Goal: Information Seeking & Learning: Learn about a topic

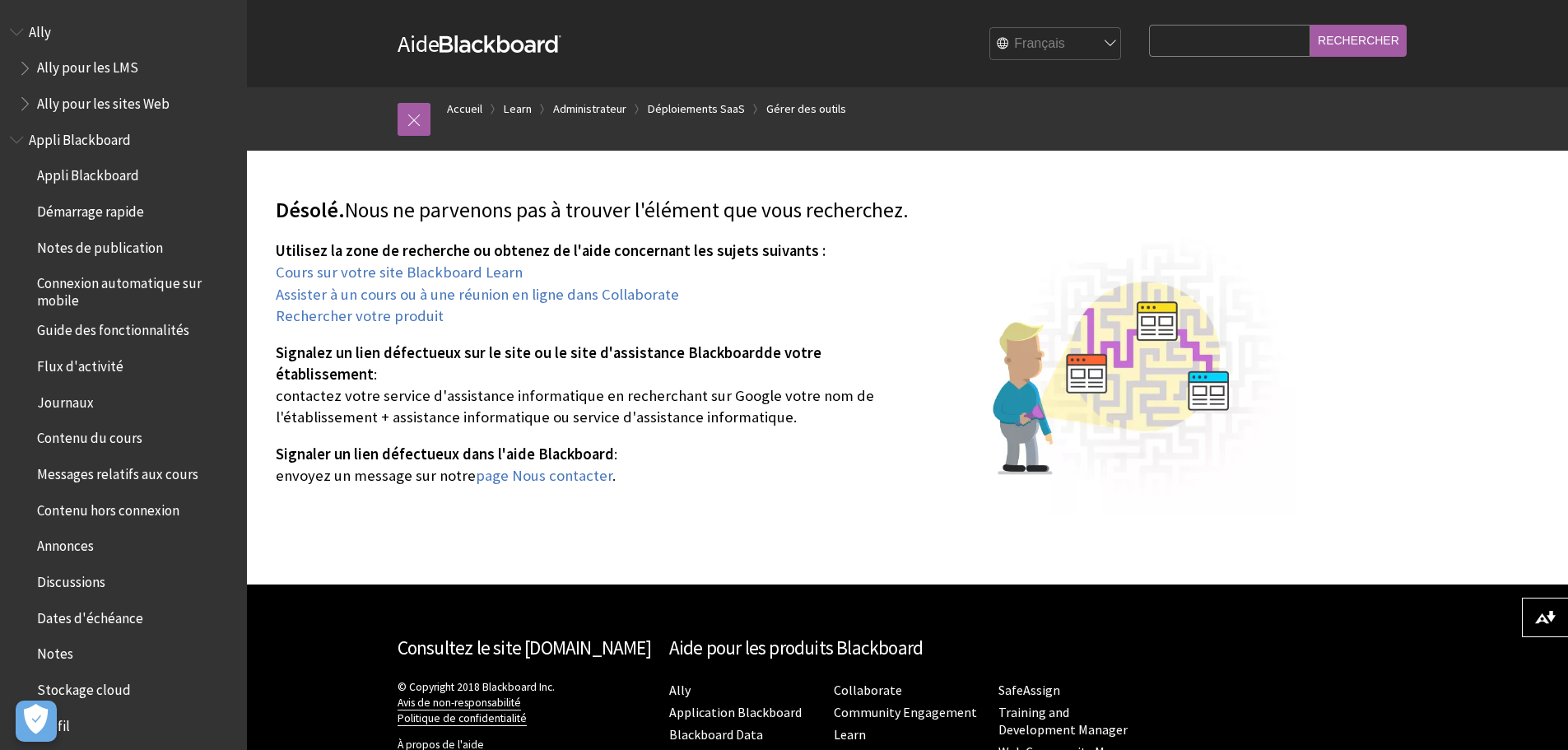
click at [1098, 43] on select "English عربية Català Cymraeg Deutsch Español Suomi Français עברית Italiano 日本語 …" at bounding box center [1056, 44] width 131 height 33
select select "/page404"
click at [997, 28] on select "English عربية Català Cymraeg Deutsch Español Suomi Français עברית Italiano 日本語 …" at bounding box center [1056, 44] width 131 height 33
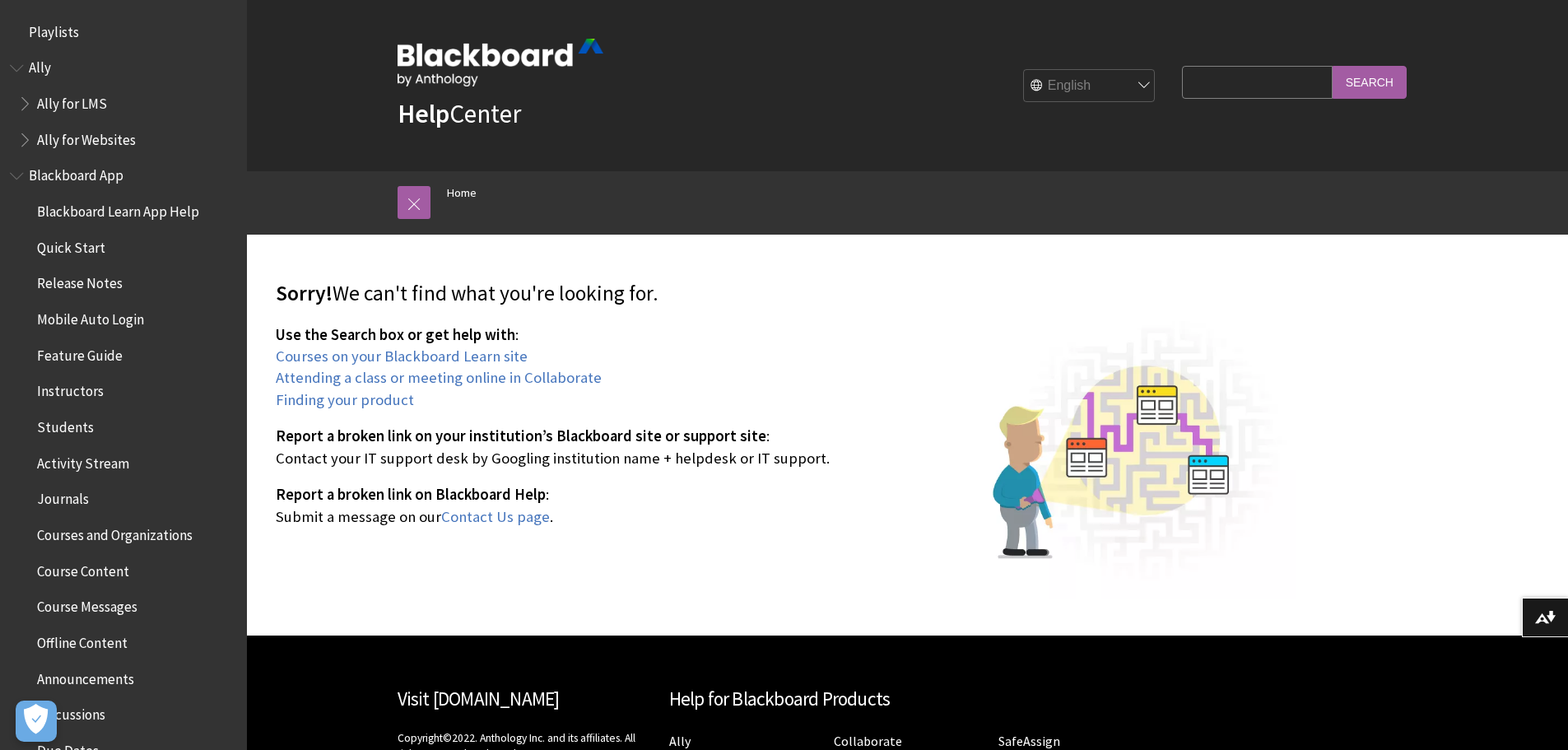
click at [1086, 80] on select "English عربية Català Cymraeg Deutsch Español Suomi Français עברית Italiano 日本語 …" at bounding box center [1090, 86] width 131 height 33
click at [423, 206] on link at bounding box center [414, 202] width 33 height 33
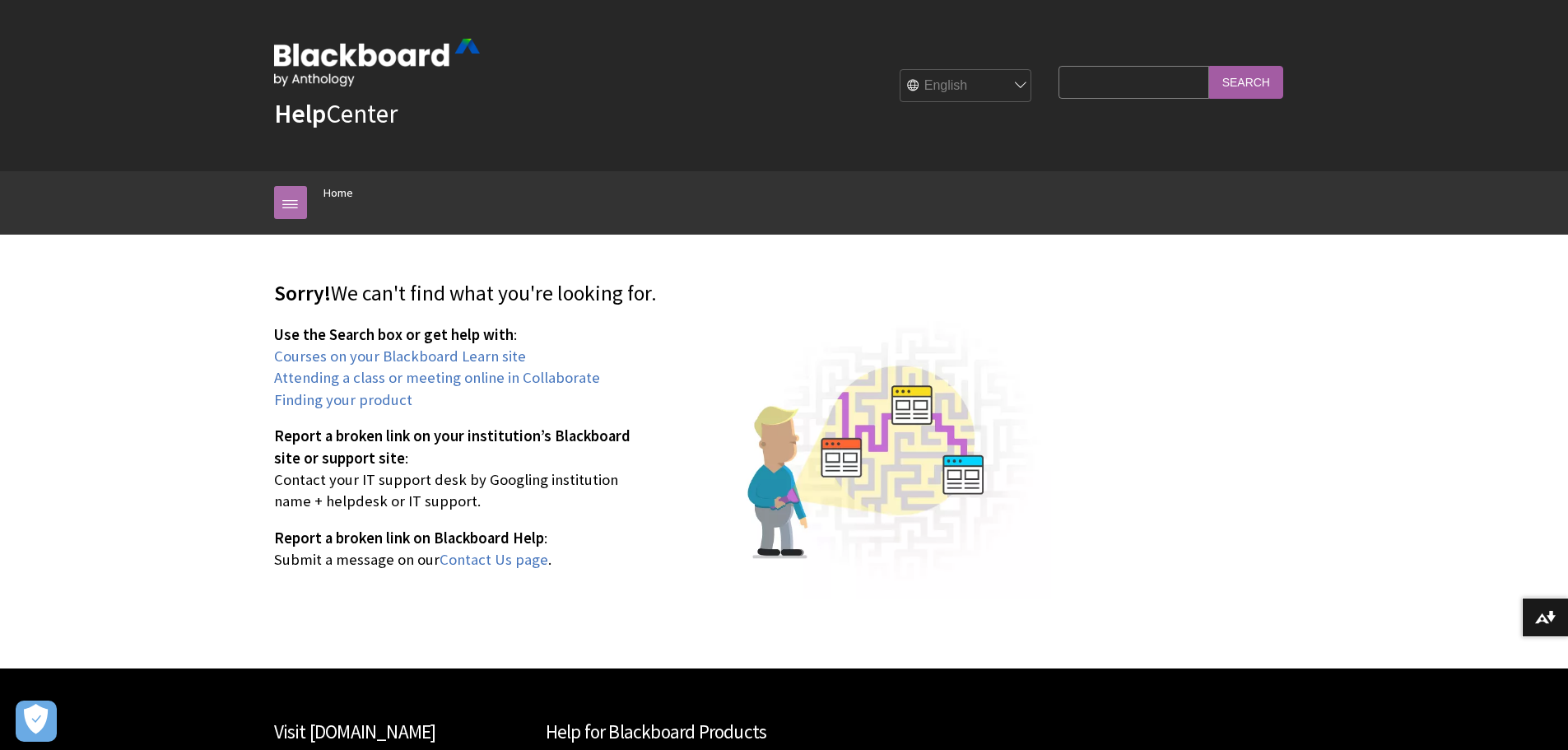
click at [298, 206] on link at bounding box center [290, 202] width 33 height 33
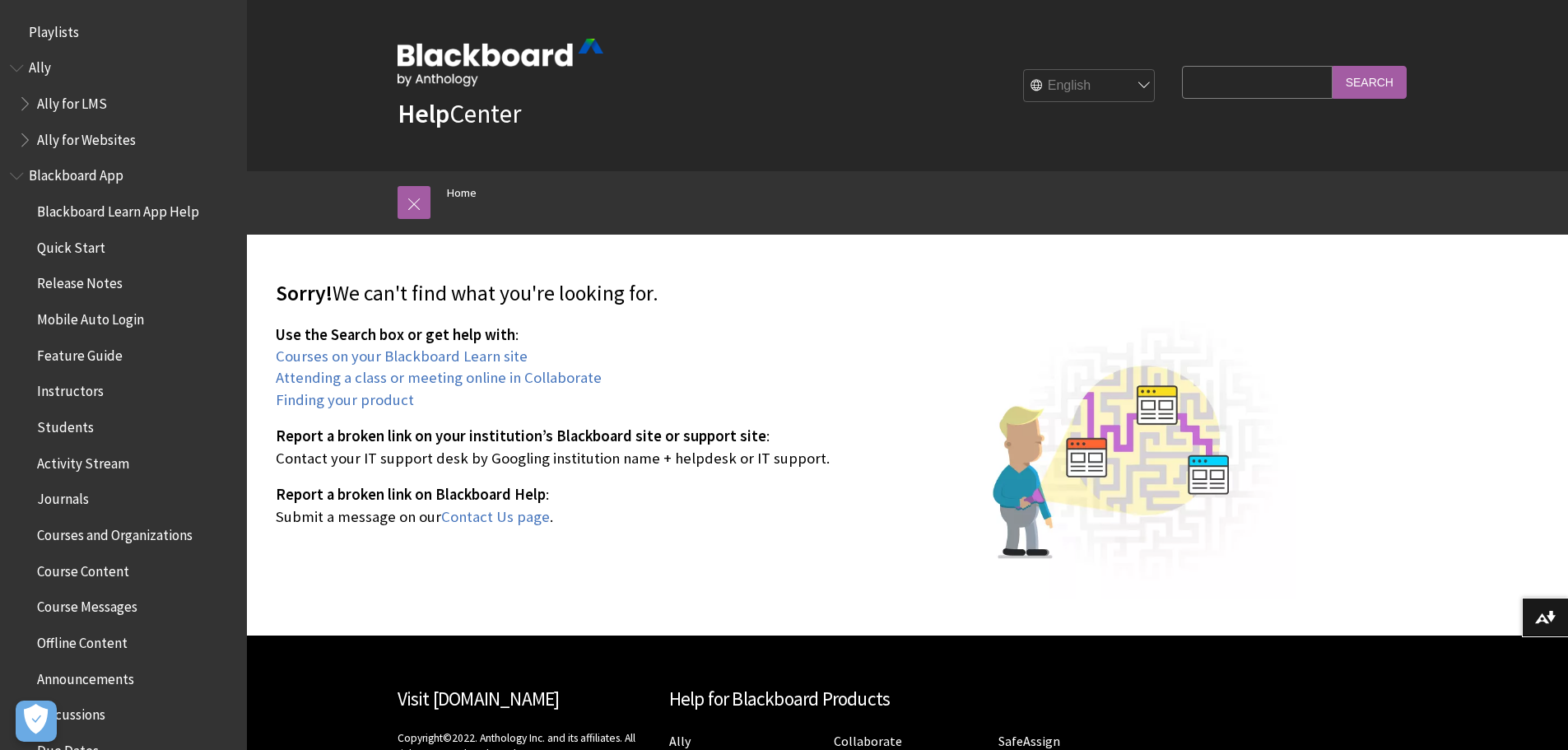
click at [1106, 82] on select "English عربية Català Cymraeg Deutsch Español Suomi Français עברית Italiano 日本語 …" at bounding box center [1090, 86] width 131 height 33
click at [1024, 70] on select "English عربية Català Cymraeg Deutsch Español Suomi Français עברית Italiano 日本語 …" at bounding box center [1090, 86] width 131 height 33
drag, startPoint x: 1109, startPoint y: 168, endPoint x: 1099, endPoint y: 99, distance: 69.7
click at [1107, 168] on div "Help Center English عربية Català Cymraeg Deutsch Español Suomi Français עברית I…" at bounding box center [908, 85] width 1053 height 171
click at [1097, 86] on select "English عربية Català Cymraeg Deutsch Español Suomi Français עברית Italiano 日本語 …" at bounding box center [1090, 86] width 131 height 33
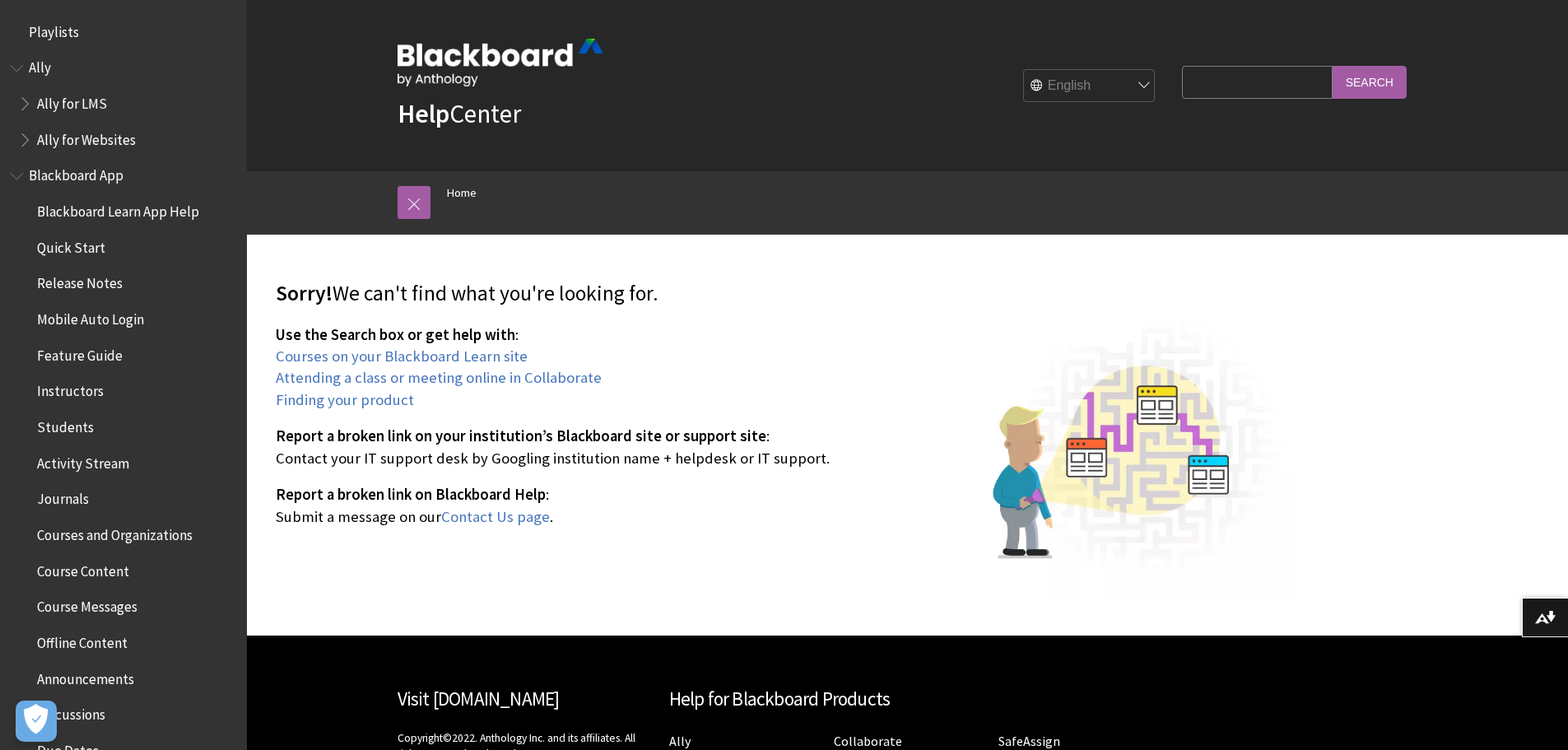
select select "/fr-ca/page404"
click at [1024, 70] on select "English عربية Català Cymraeg Deutsch Español Suomi Français עברית Italiano 日本語 …" at bounding box center [1090, 86] width 131 height 33
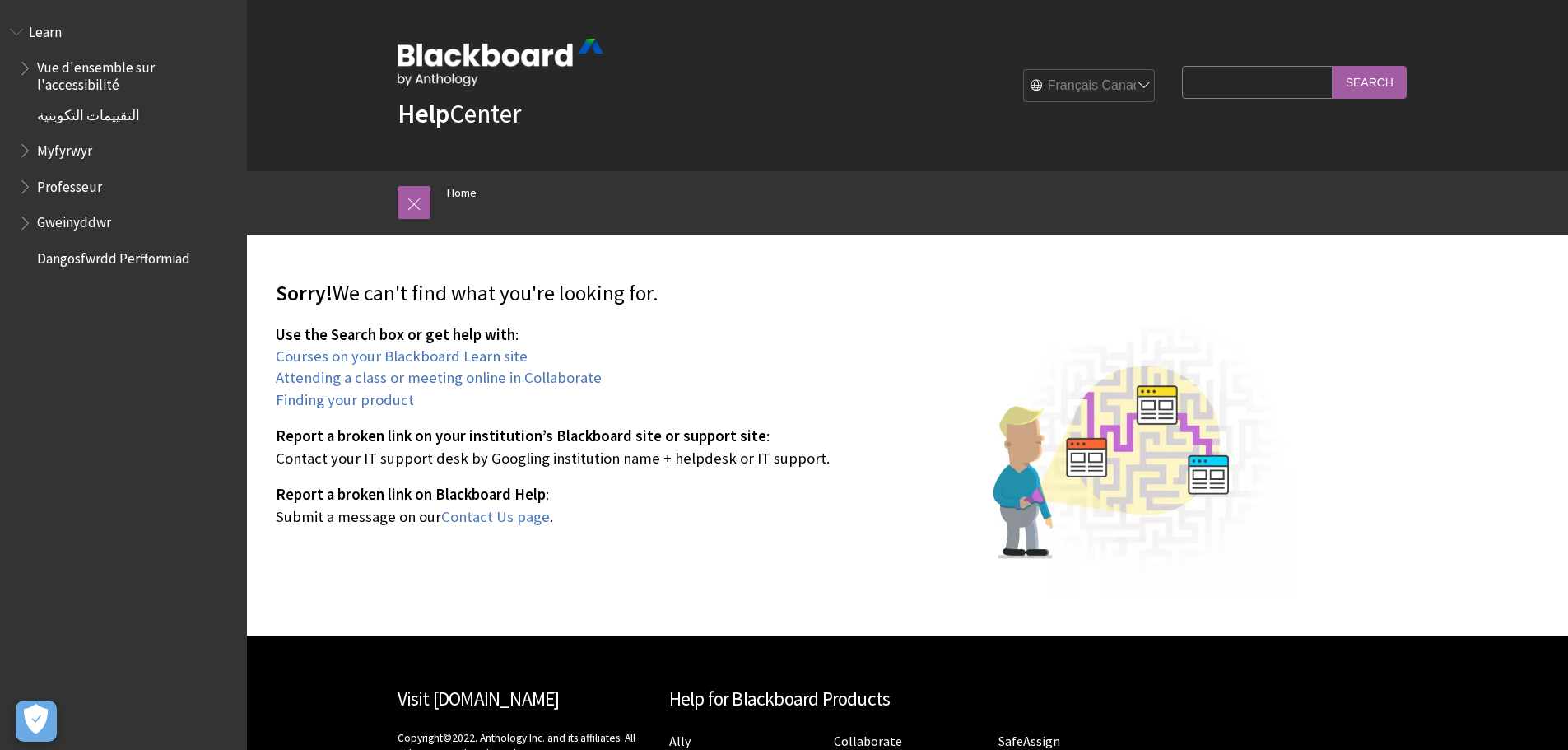
click at [1105, 90] on select "English عربية Català Cymraeg Deutsch Español Suomi Français עברית Italiano 日本語 …" at bounding box center [1090, 86] width 131 height 33
select select "/es-es/page404"
click at [1024, 70] on select "English عربية Català Cymraeg Deutsch Español Suomi Français עברית Italiano 日本語 …" at bounding box center [1090, 86] width 131 height 33
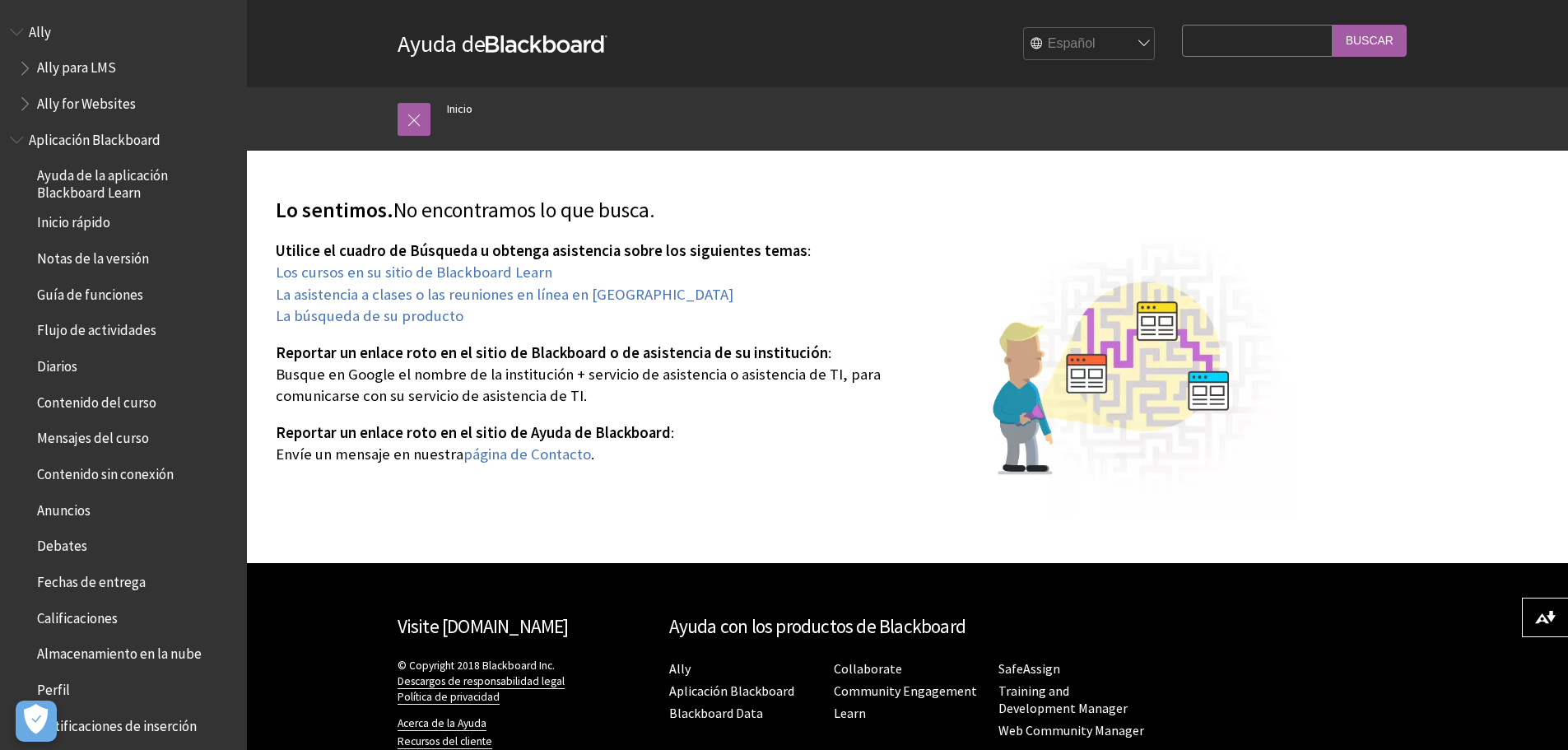
click at [1104, 50] on select "English عربية Català Cymraeg Deutsch Español Suomi Français עברית Italiano 日本語 …" at bounding box center [1090, 44] width 131 height 33
select select "/page404"
click at [1024, 28] on select "English عربية Català Cymraeg Deutsch Español Suomi Français עברית Italiano 日本語 …" at bounding box center [1090, 44] width 131 height 33
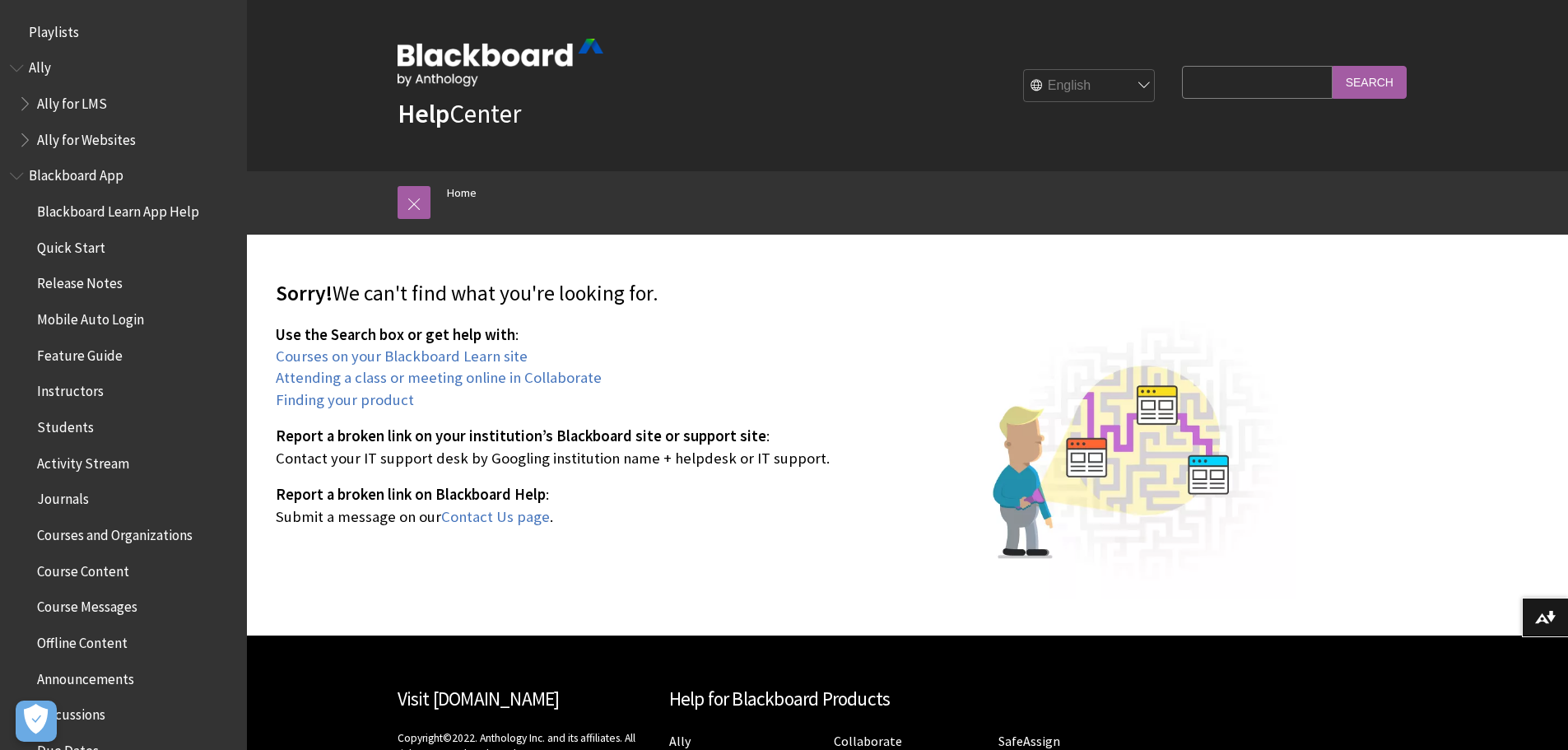
click at [1110, 84] on select "English عربية Català Cymraeg Deutsch Español Suomi Français עברית Italiano 日本語 …" at bounding box center [1090, 86] width 131 height 33
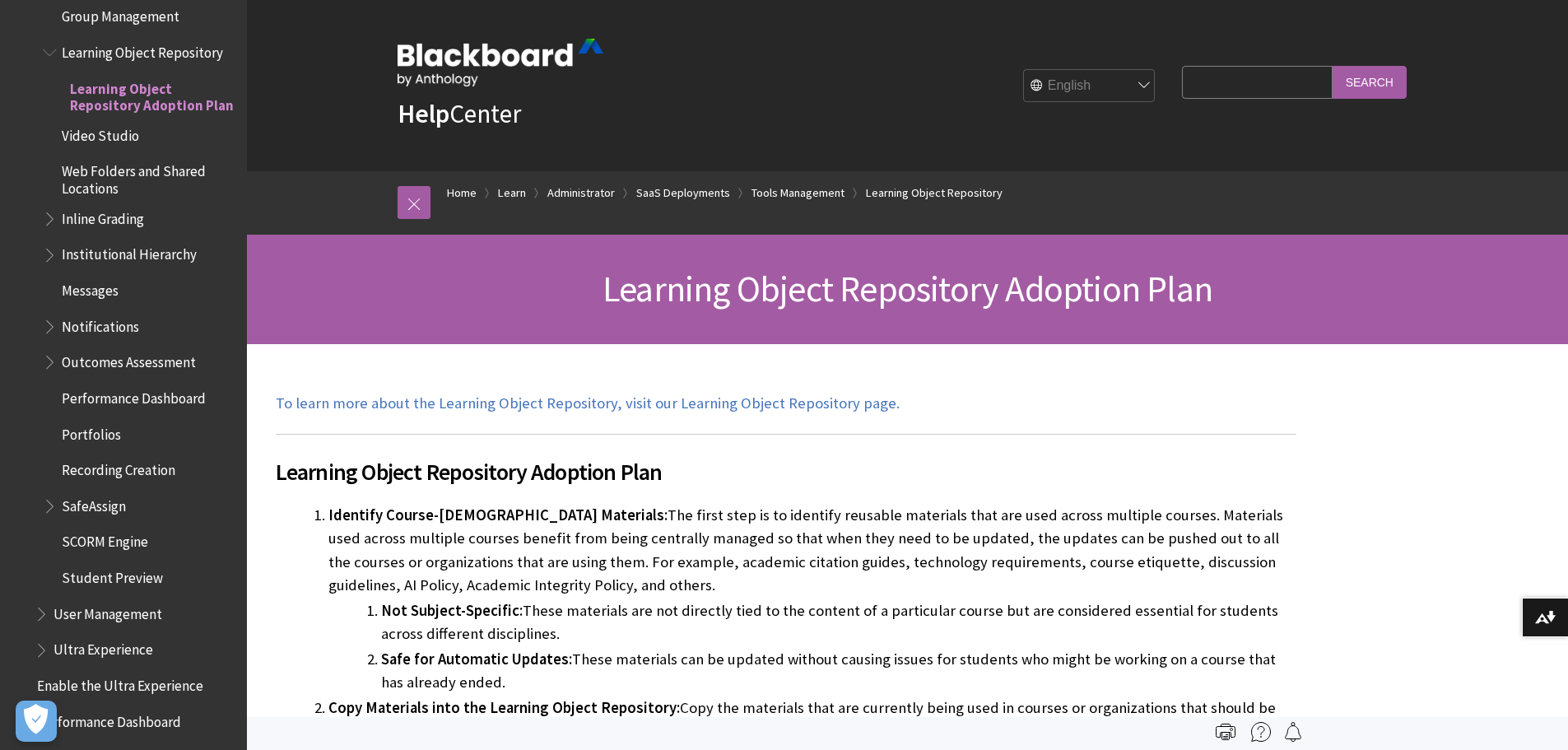
scroll to position [3118, 0]
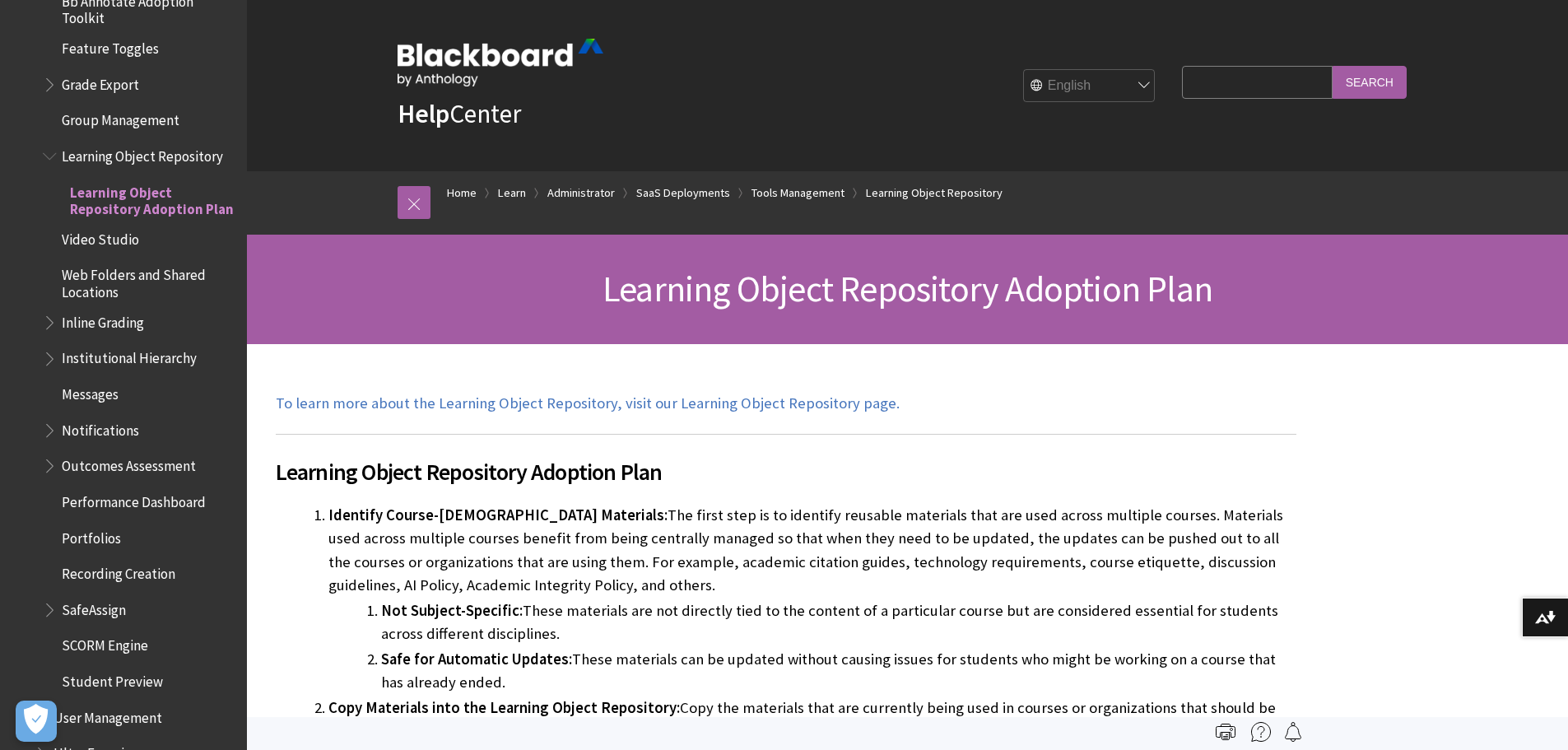
click at [133, 164] on span "Learning Object Repository" at bounding box center [143, 154] width 161 height 23
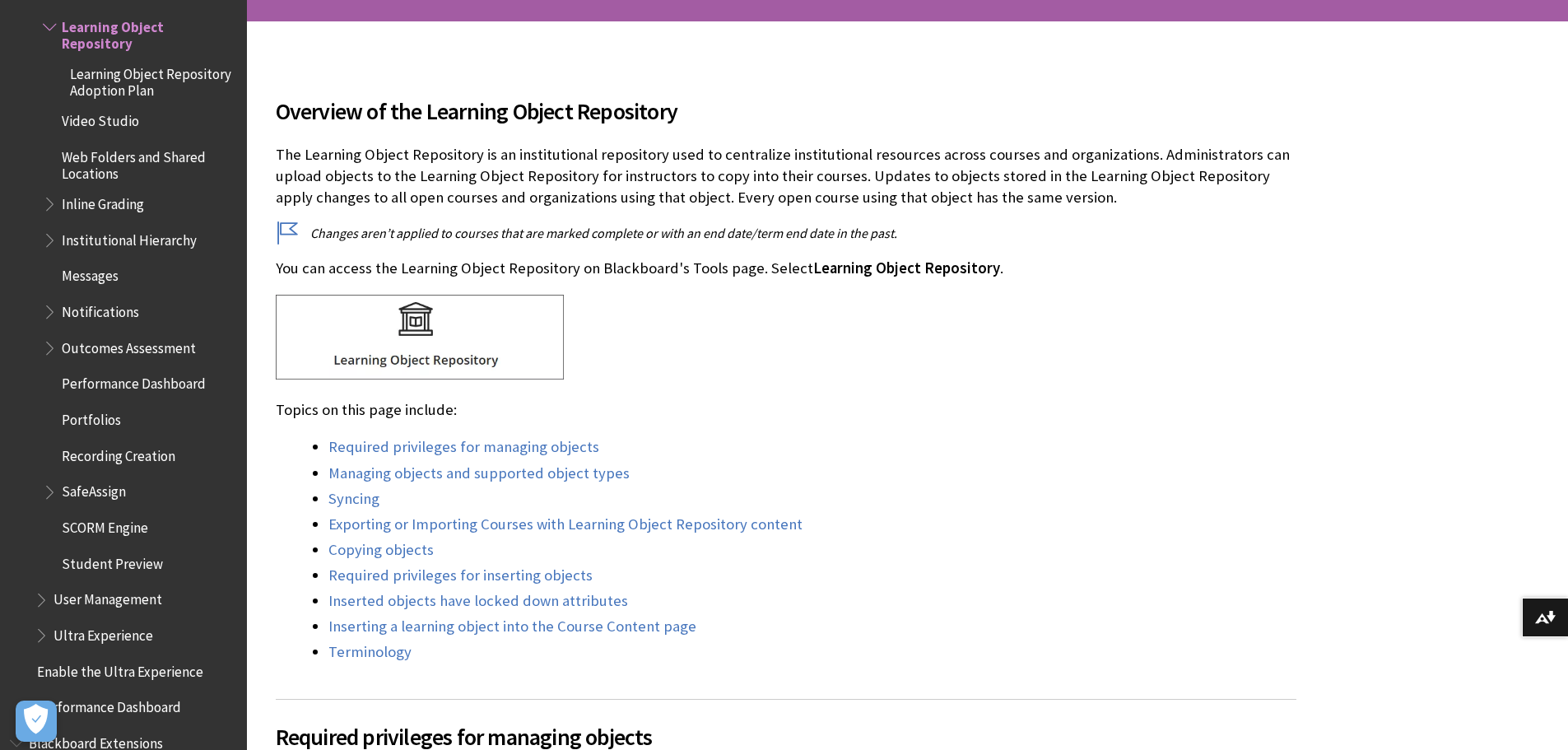
scroll to position [329, 0]
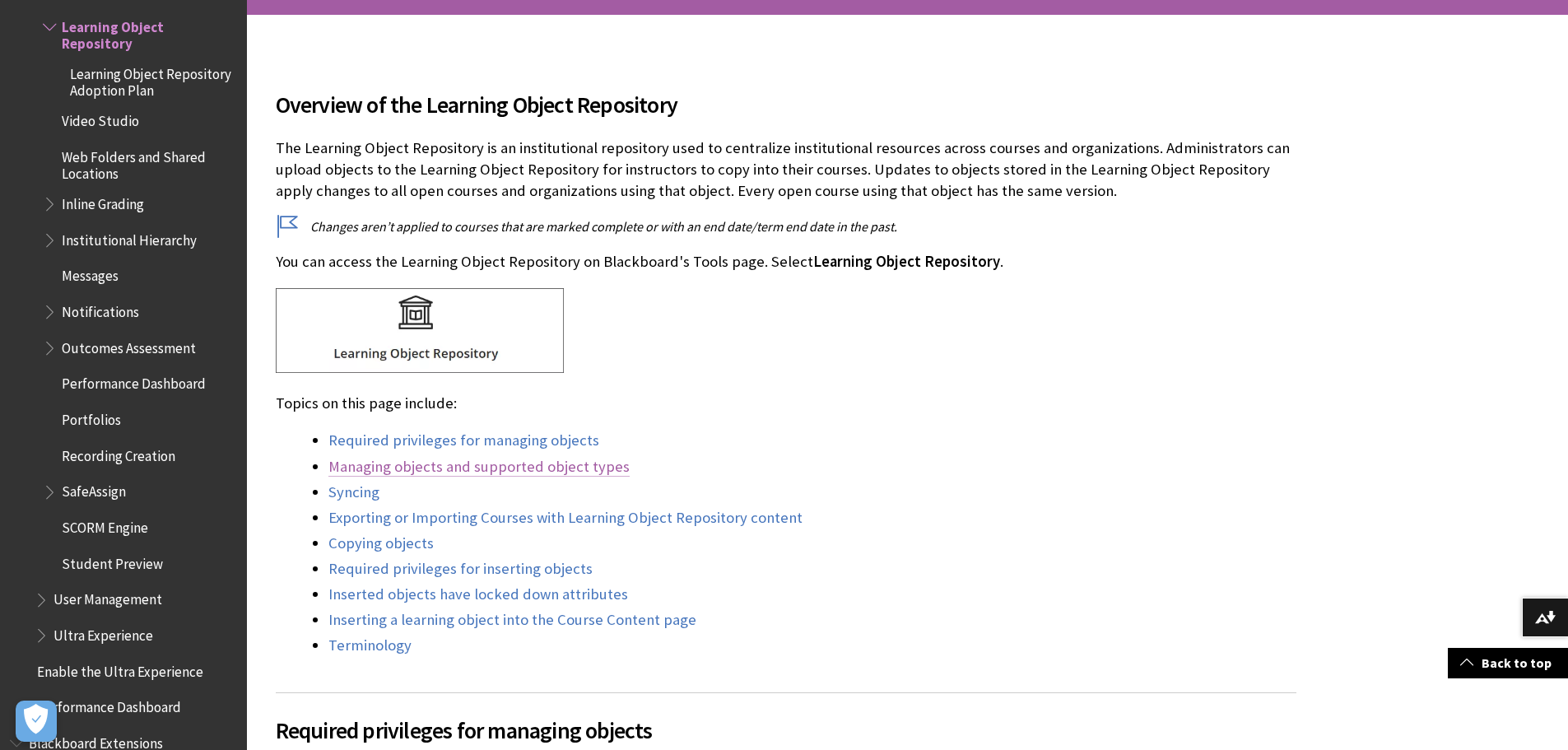
click at [459, 465] on link "Managing objects and supported object types" at bounding box center [479, 467] width 301 height 20
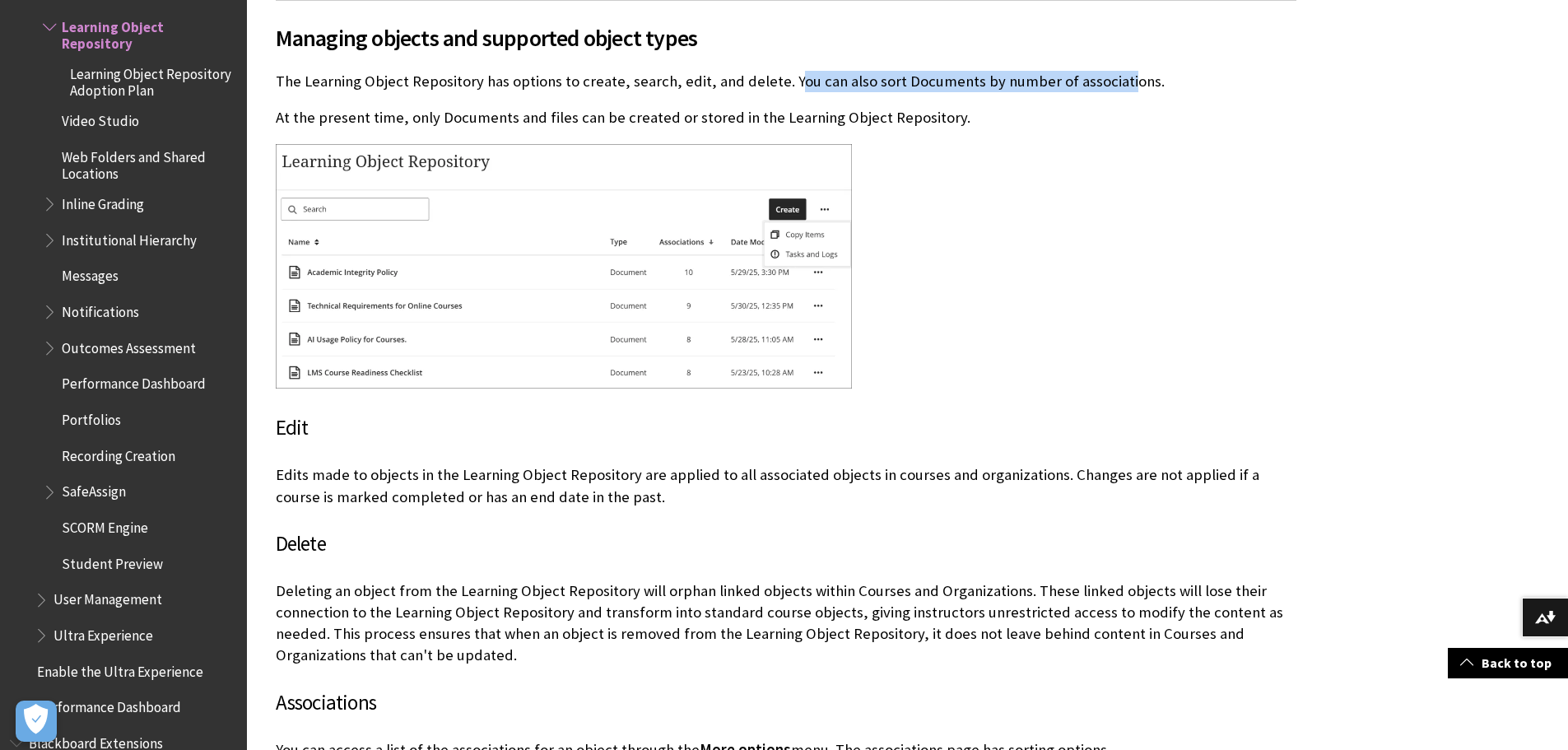
drag, startPoint x: 780, startPoint y: 80, endPoint x: 1109, endPoint y: 73, distance: 329.1
click at [1109, 73] on p "The Learning Object Repository has options to create, search, edit, and delete.…" at bounding box center [786, 81] width 1021 height 22
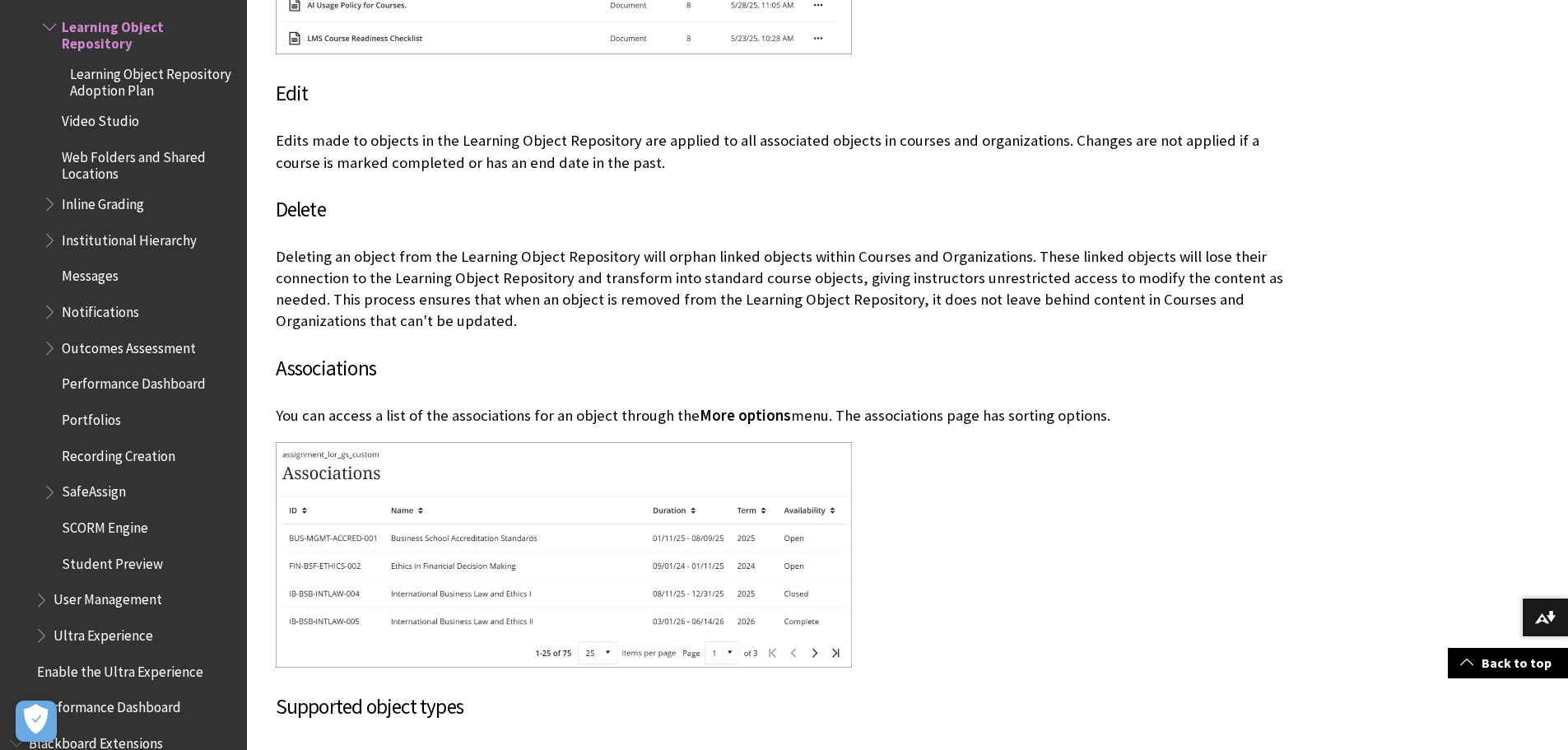
scroll to position [2011, 0]
